Goal: Transaction & Acquisition: Subscribe to service/newsletter

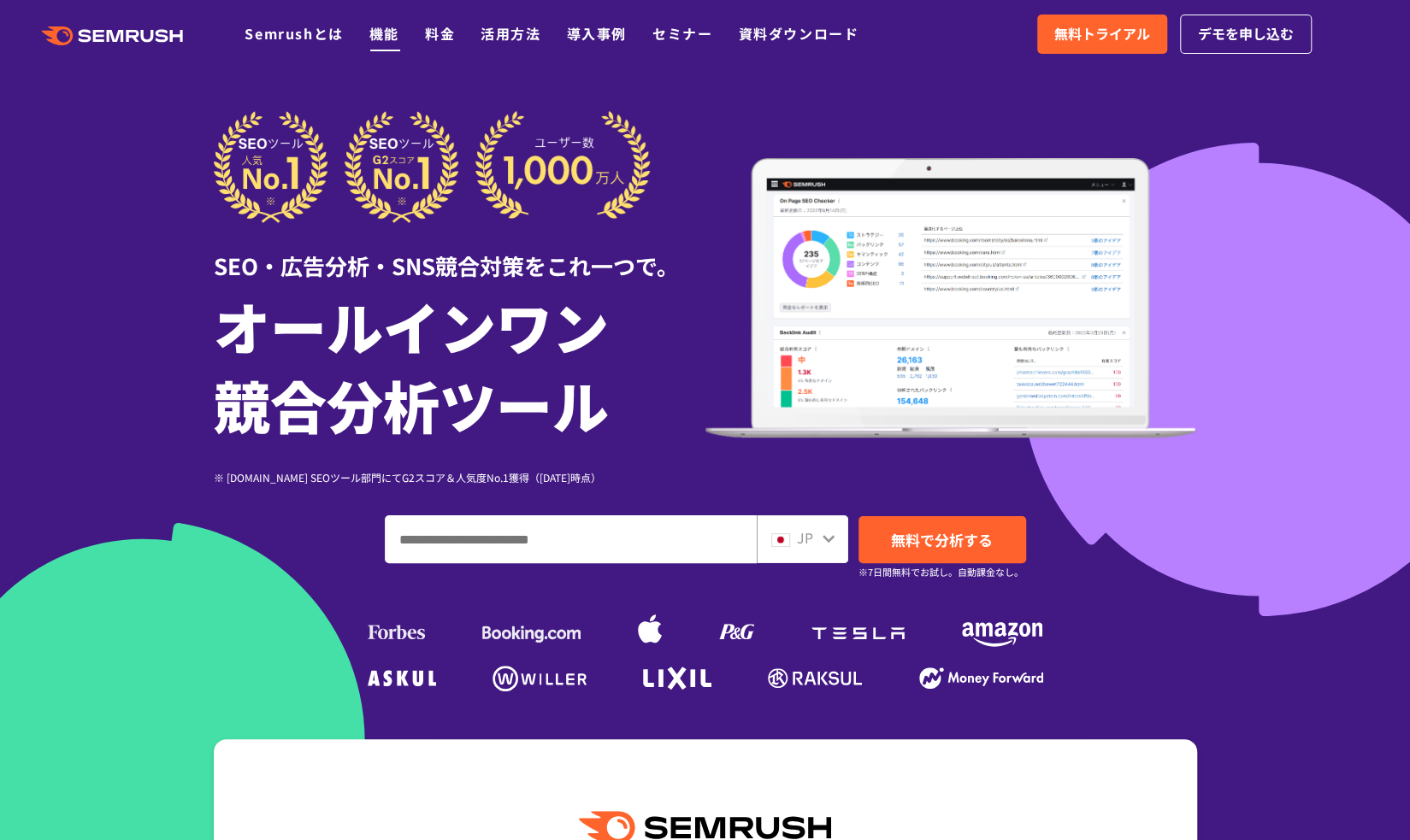
click at [378, 28] on link "機能" at bounding box center [384, 33] width 30 height 21
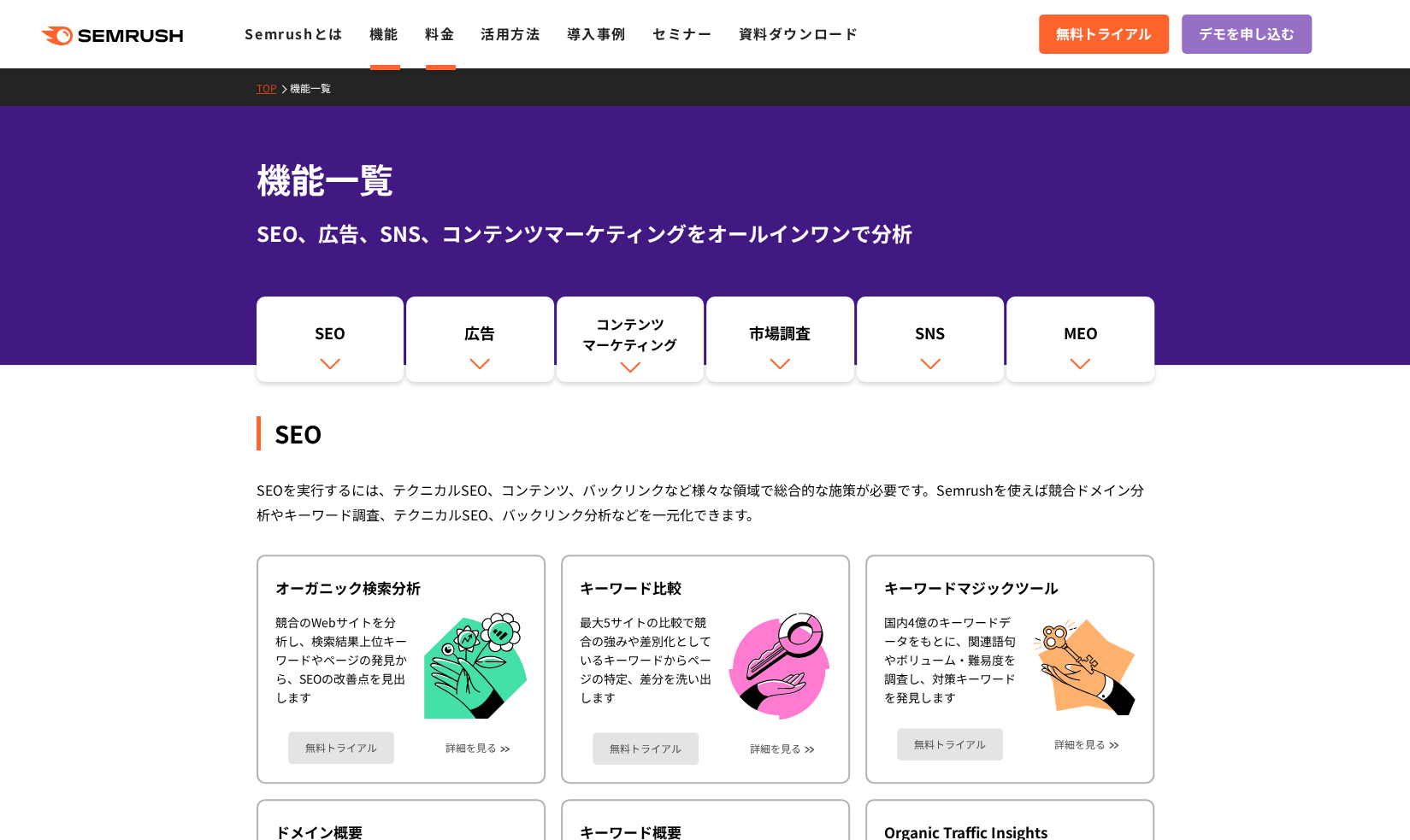
click at [441, 44] on link "料金" at bounding box center [439, 33] width 30 height 21
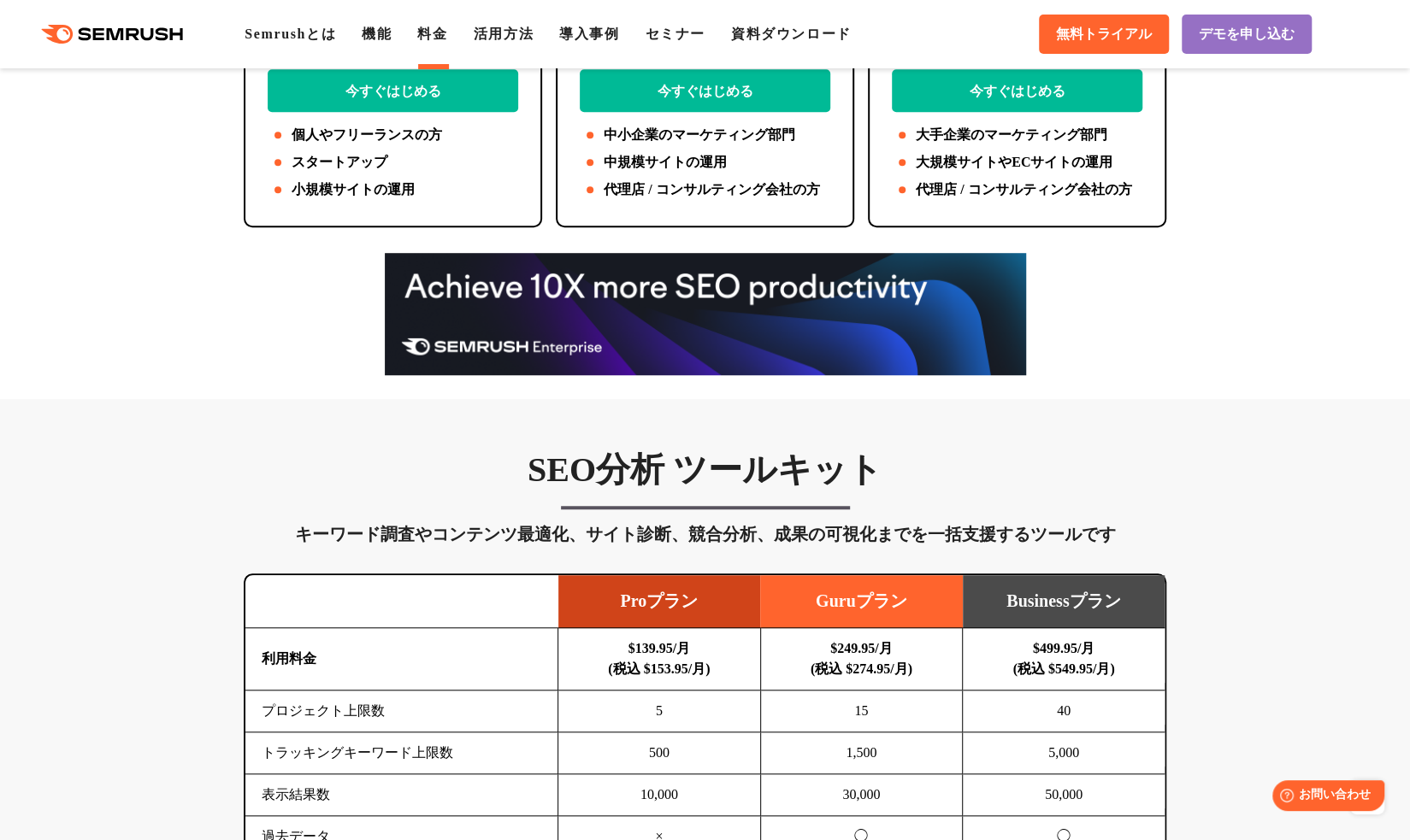
scroll to position [622, 0]
